Goal: Task Accomplishment & Management: Manage account settings

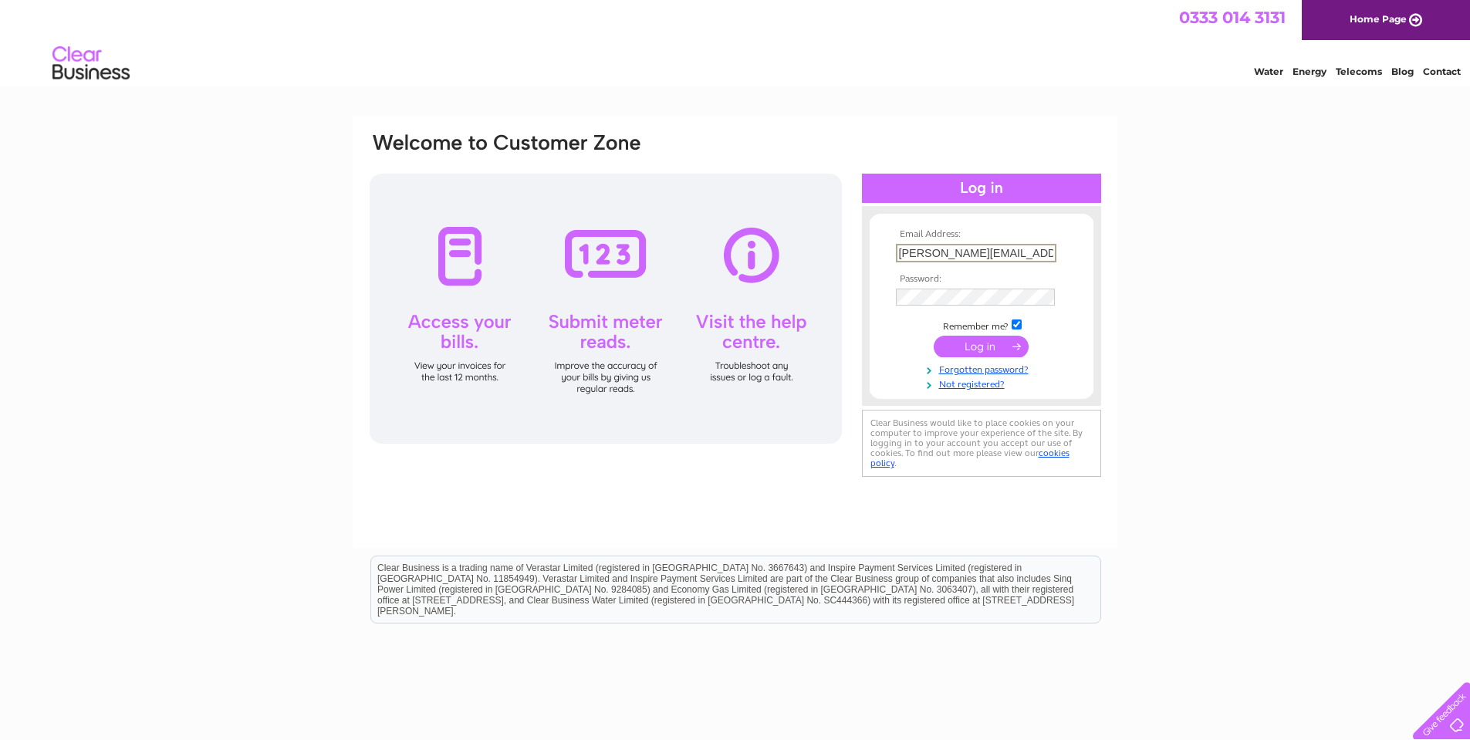
click at [1042, 258] on input "l.calvert@macsa.com" at bounding box center [976, 253] width 161 height 19
type input "info@lasermarked.com"
click at [968, 344] on input "submit" at bounding box center [981, 345] width 95 height 22
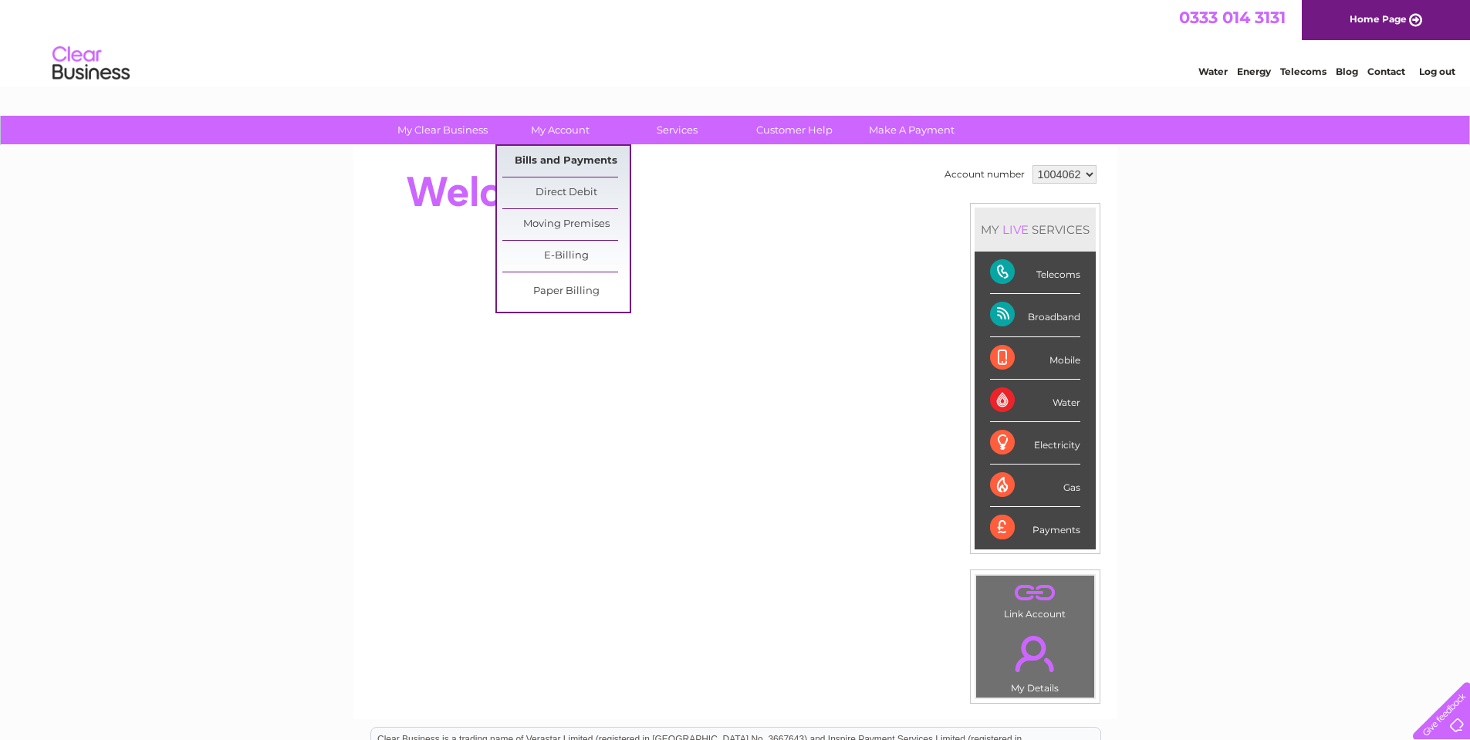
click at [555, 170] on link "Bills and Payments" at bounding box center [565, 161] width 127 height 31
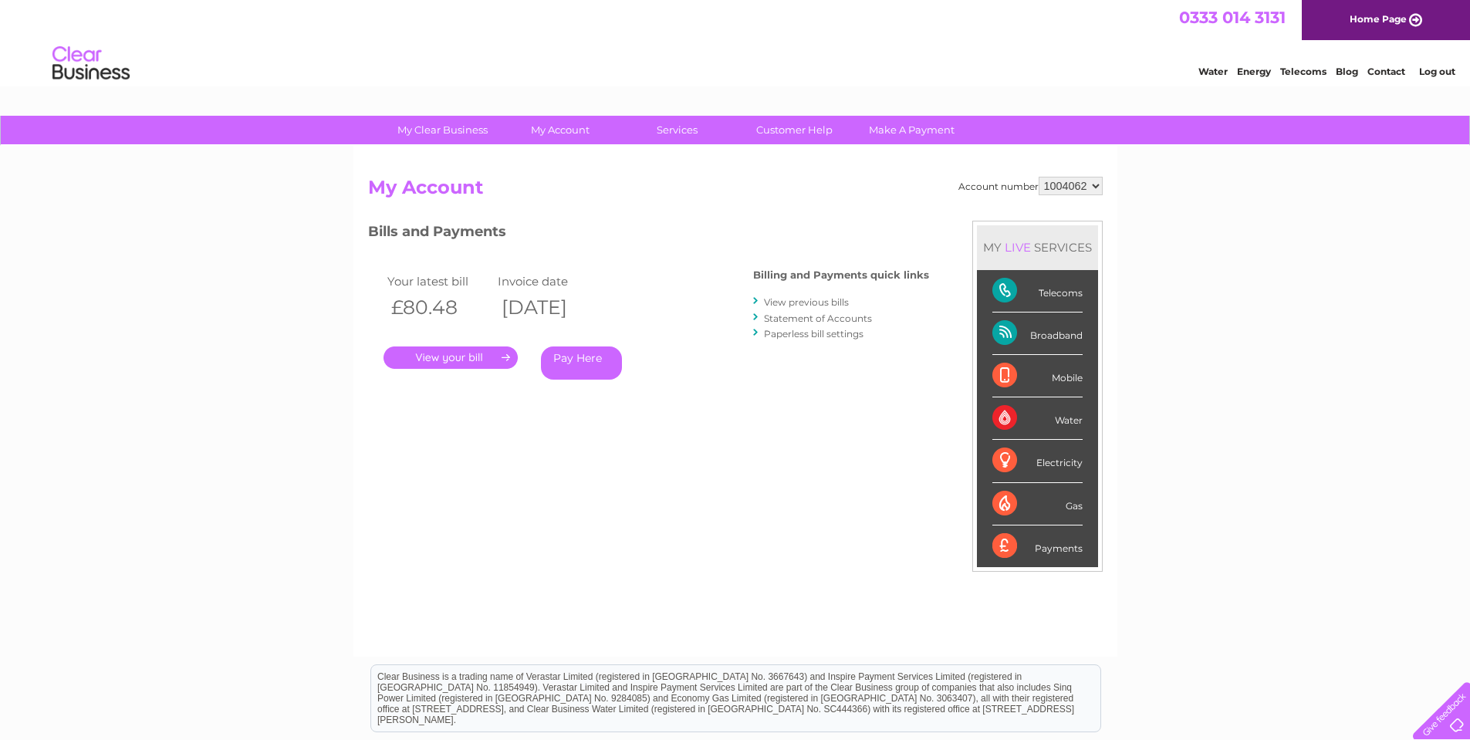
click at [474, 356] on link "." at bounding box center [451, 357] width 134 height 22
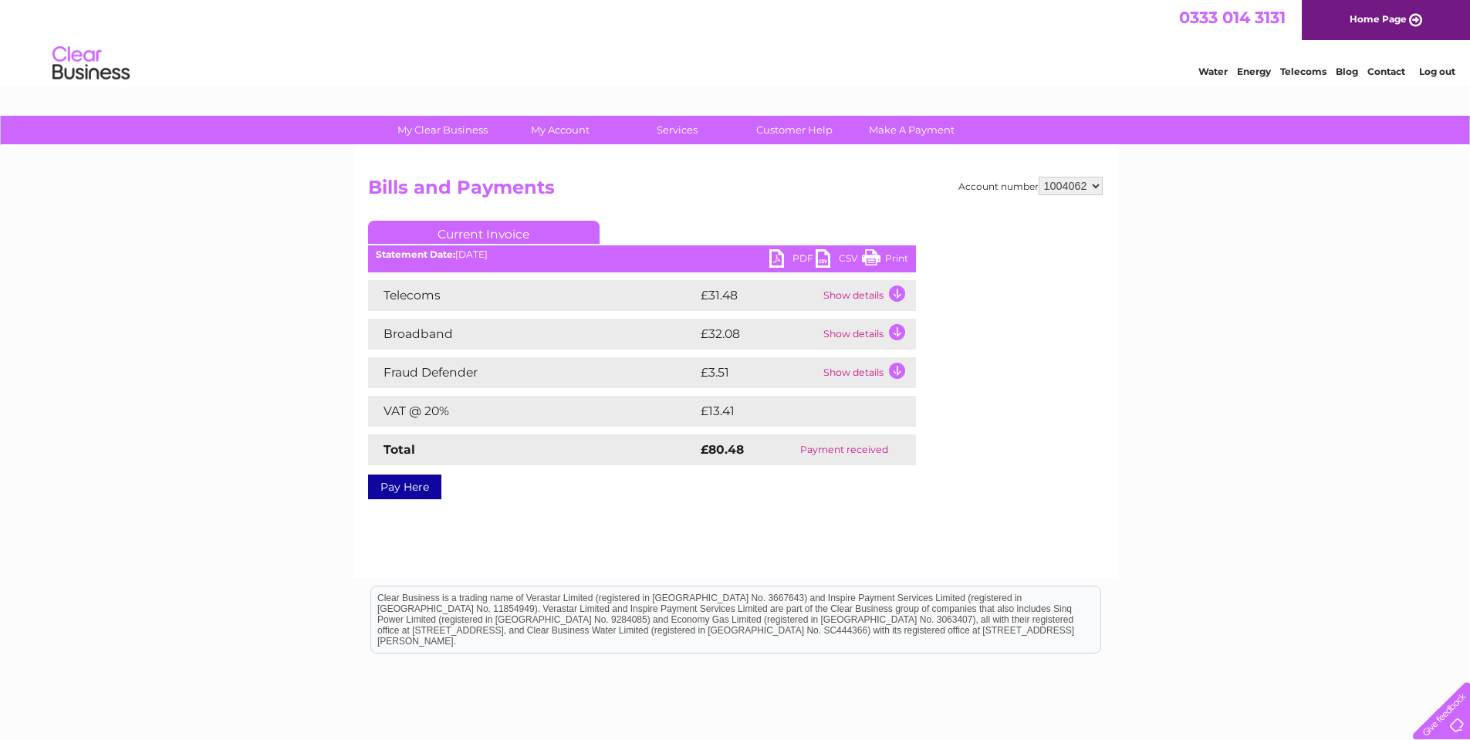
click at [782, 242] on ul "Current Invoice" at bounding box center [642, 235] width 548 height 29
click at [779, 252] on link "PDF" at bounding box center [792, 260] width 46 height 22
